Goal: Navigation & Orientation: Find specific page/section

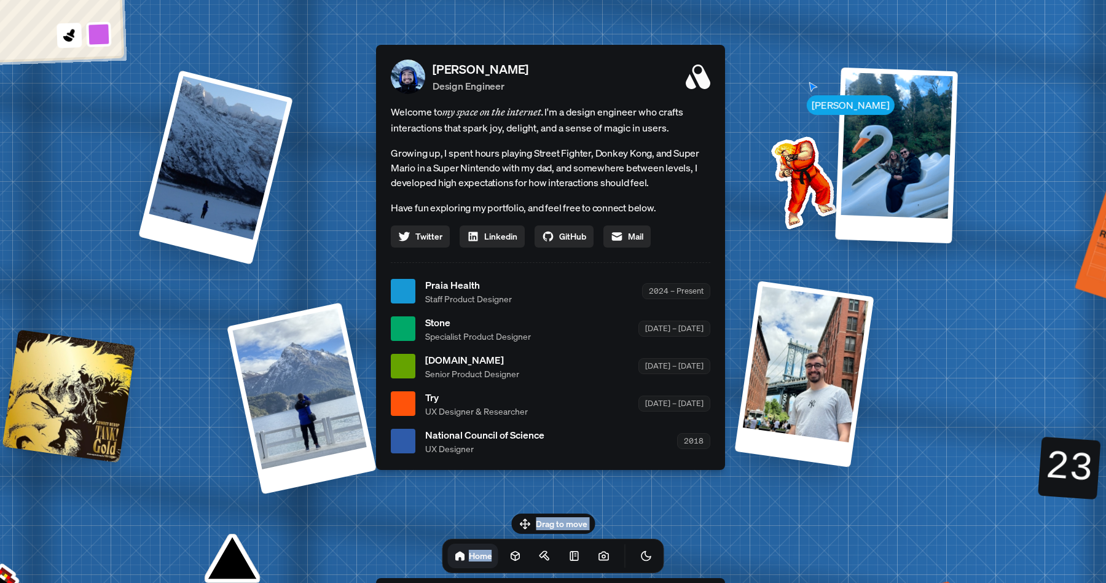
drag, startPoint x: 612, startPoint y: 522, endPoint x: 602, endPoint y: 345, distance: 177.9
click at [602, 0] on body "[PERSON_NAME] [PERSON_NAME] Design Engineer Welcome to my space on the internet…" at bounding box center [553, 0] width 1106 height 0
drag, startPoint x: 554, startPoint y: 518, endPoint x: 542, endPoint y: 363, distance: 155.9
click at [542, 0] on body "[PERSON_NAME] [PERSON_NAME] Design Engineer Welcome to my space on the internet…" at bounding box center [553, 0] width 1106 height 0
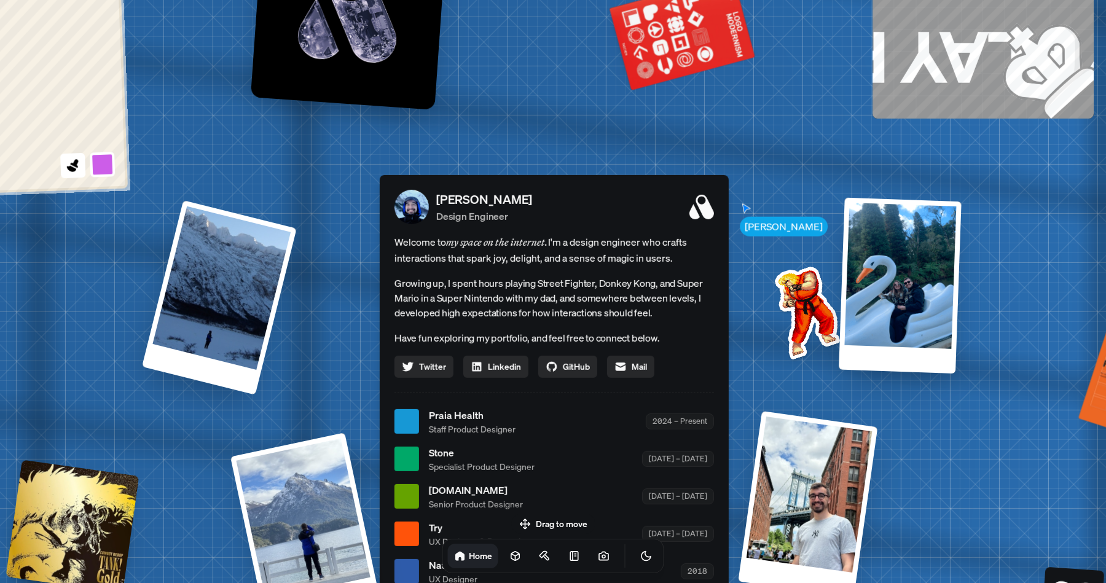
drag, startPoint x: 542, startPoint y: 363, endPoint x: 545, endPoint y: 493, distance: 130.3
click at [545, 493] on div "[DOMAIN_NAME] Senior Product Designer [DATE] – [DATE]" at bounding box center [571, 496] width 285 height 28
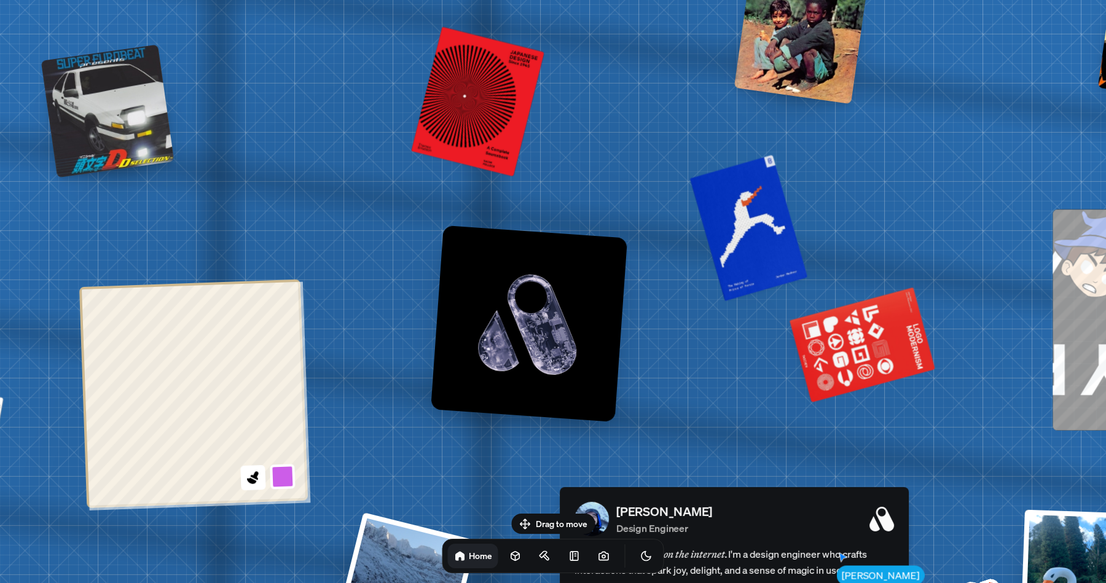
drag, startPoint x: 605, startPoint y: 67, endPoint x: 786, endPoint y: 379, distance: 361.1
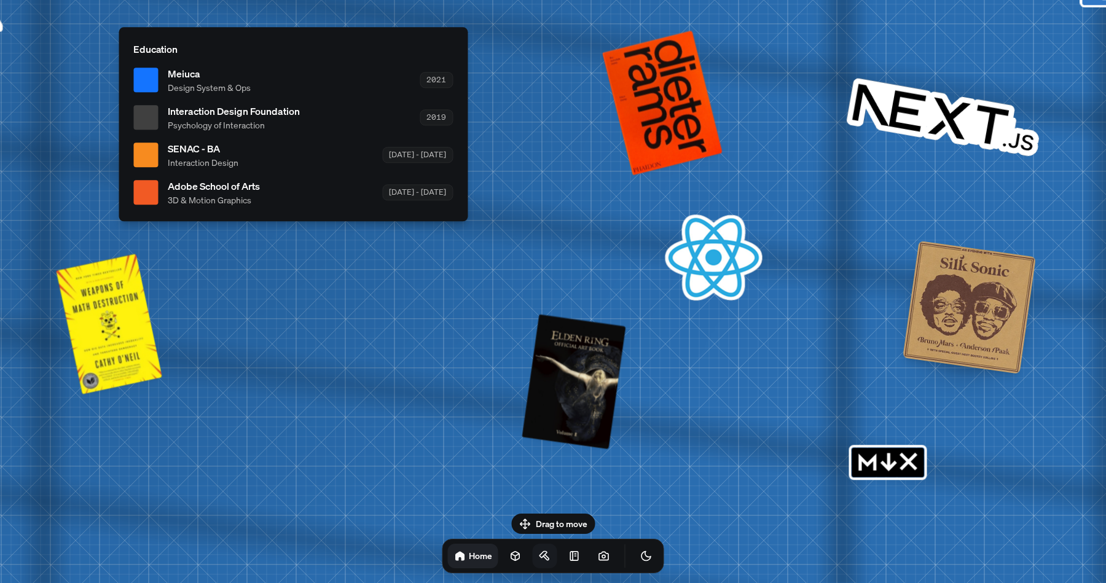
click at [539, 551] on icon at bounding box center [545, 556] width 12 height 12
